Goal: Find specific page/section: Find specific page/section

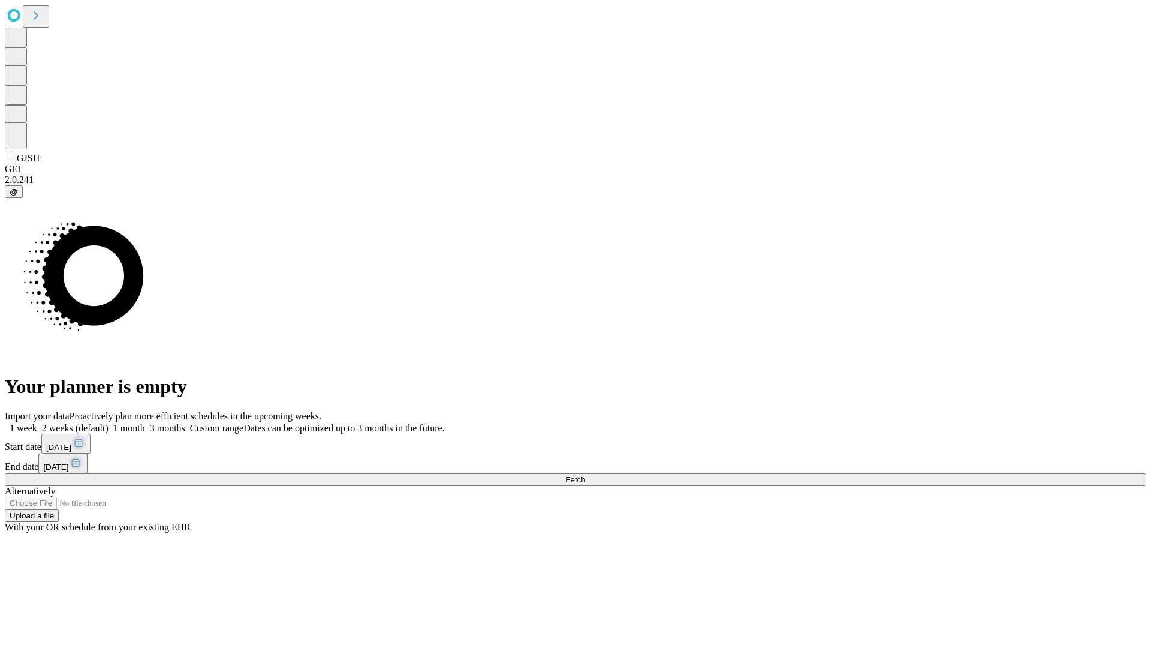
click at [585, 475] on span "Fetch" at bounding box center [575, 479] width 20 height 9
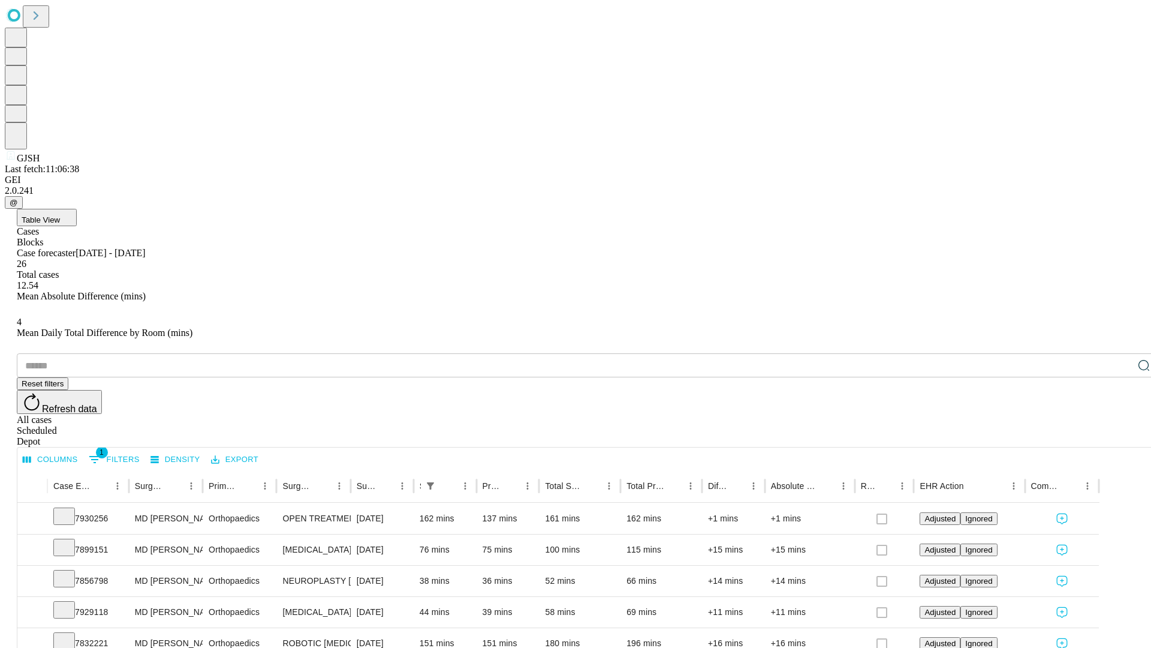
click at [1120, 436] on div "Depot" at bounding box center [588, 441] width 1142 height 11
